Goal: Information Seeking & Learning: Find specific fact

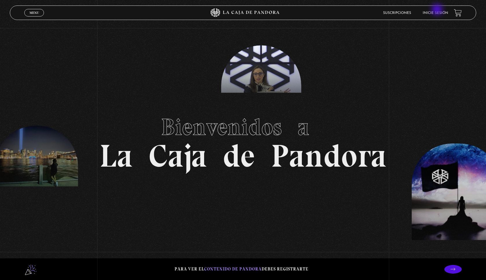
click at [437, 10] on li "Inicie sesión" at bounding box center [434, 12] width 25 height 9
click at [437, 14] on link "Inicie sesión" at bounding box center [434, 12] width 25 height 3
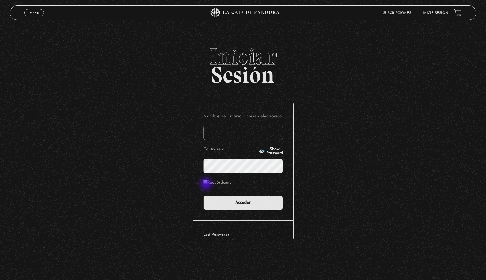
type input "kaamorenomorales2011@gmail.com"
click at [206, 181] on input "Recuérdame" at bounding box center [205, 182] width 4 height 4
checkbox input "true"
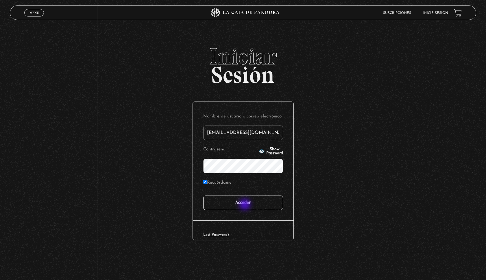
click at [247, 206] on input "Acceder" at bounding box center [243, 202] width 80 height 14
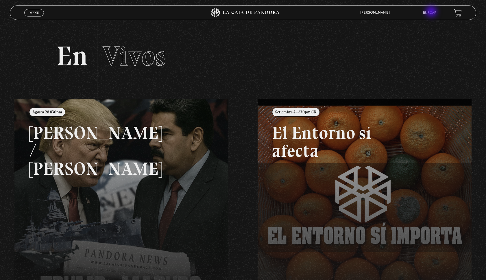
click at [432, 12] on link "Buscar" at bounding box center [430, 12] width 14 height 3
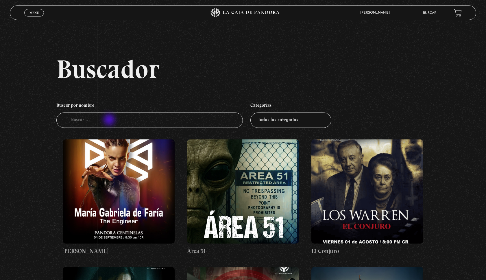
click at [110, 120] on input "Buscador" at bounding box center [149, 119] width 187 height 15
type input "CIENCIOL"
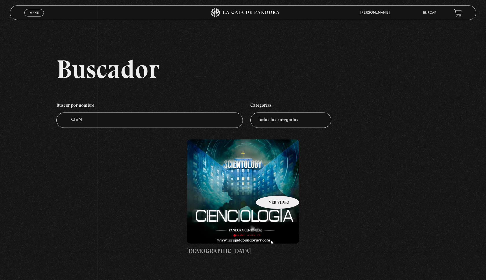
click at [270, 187] on figure at bounding box center [243, 191] width 112 height 104
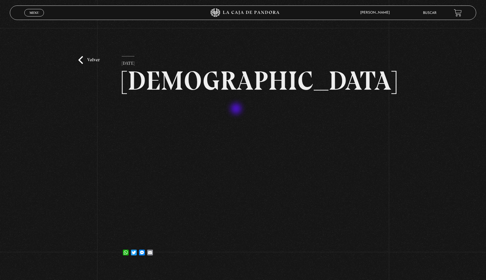
scroll to position [0, 0]
